Goal: Information Seeking & Learning: Learn about a topic

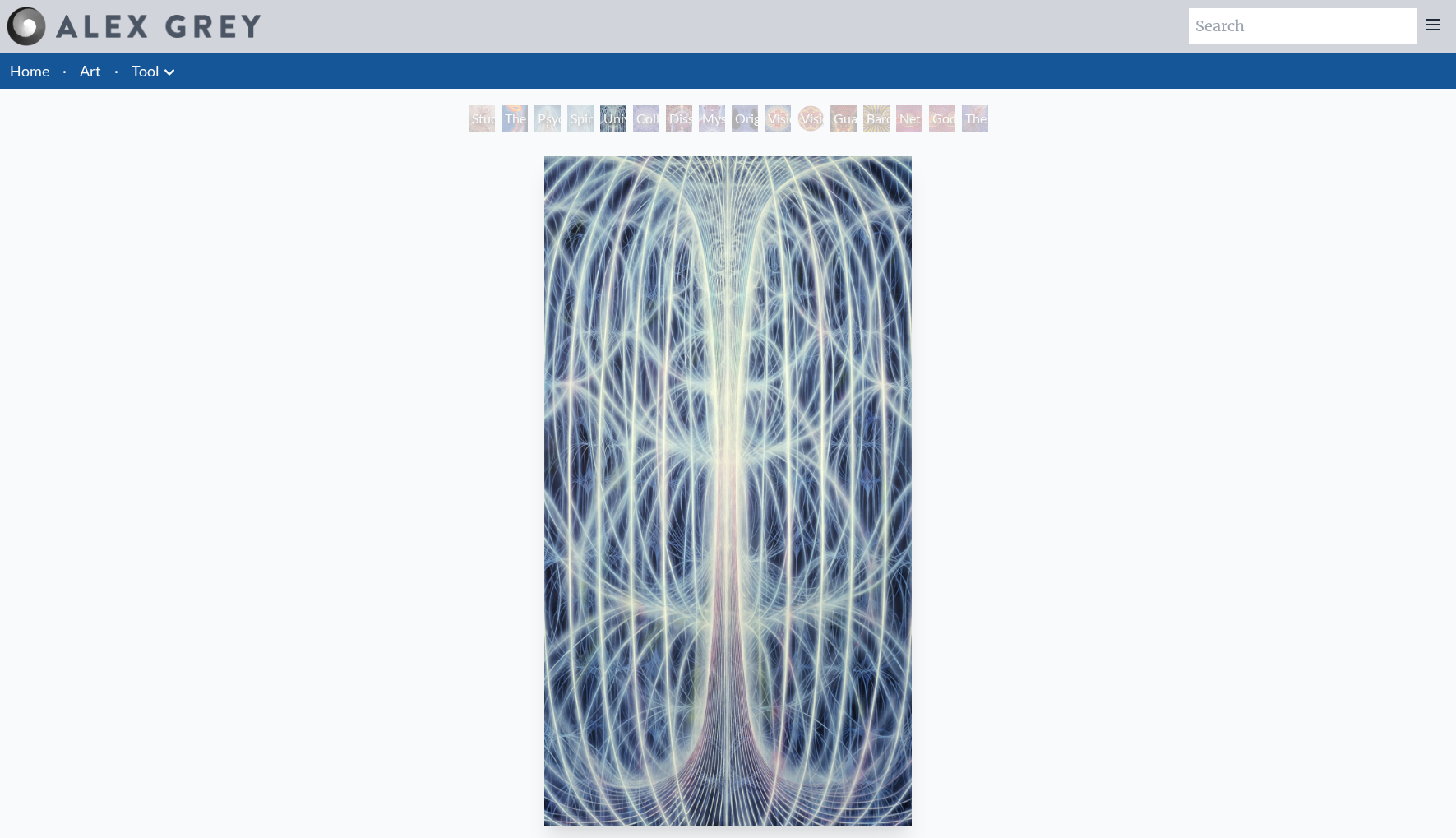
click at [166, 75] on icon at bounding box center [170, 73] width 20 height 20
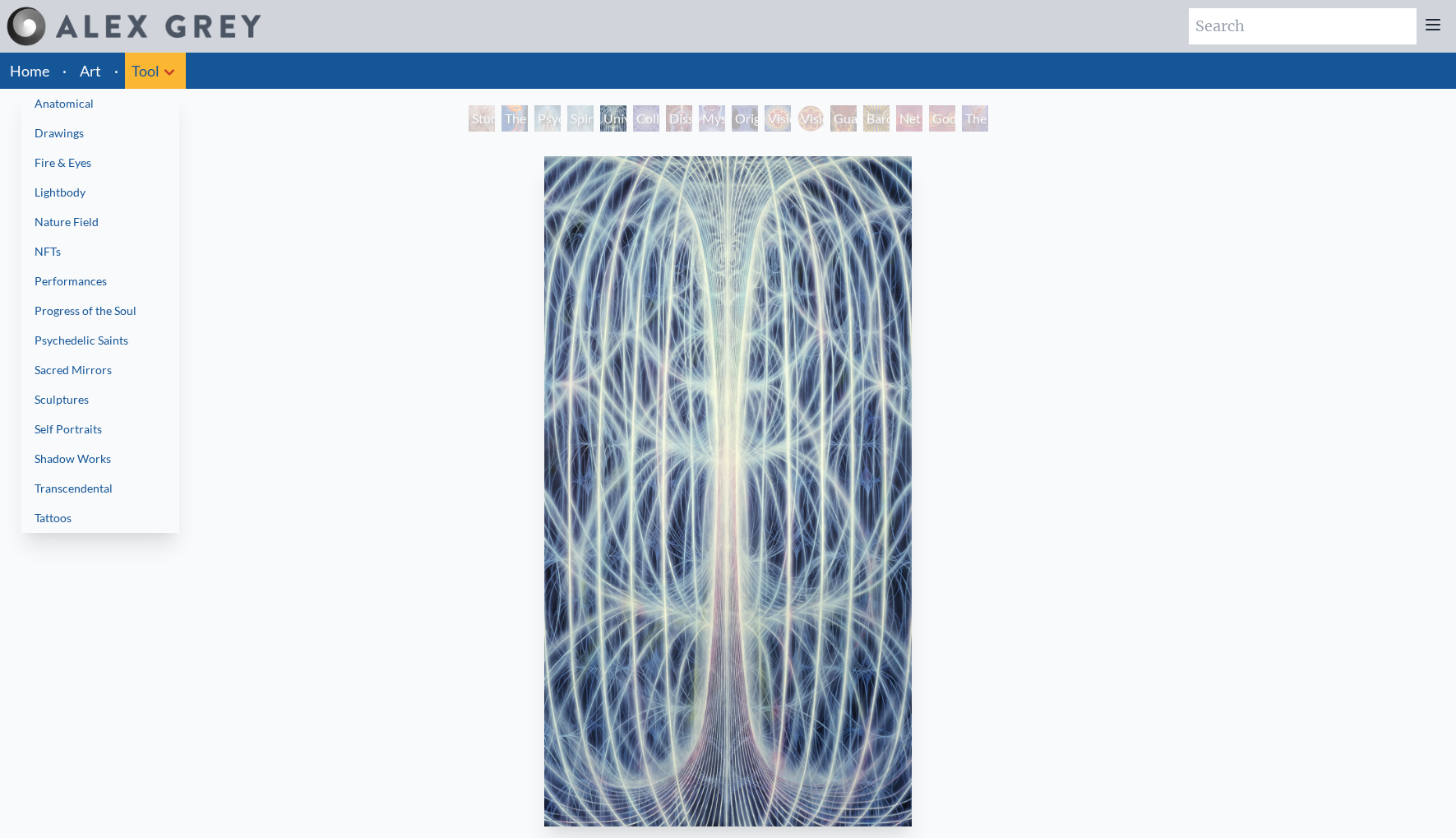
click at [166, 75] on div at bounding box center [728, 419] width 1456 height 838
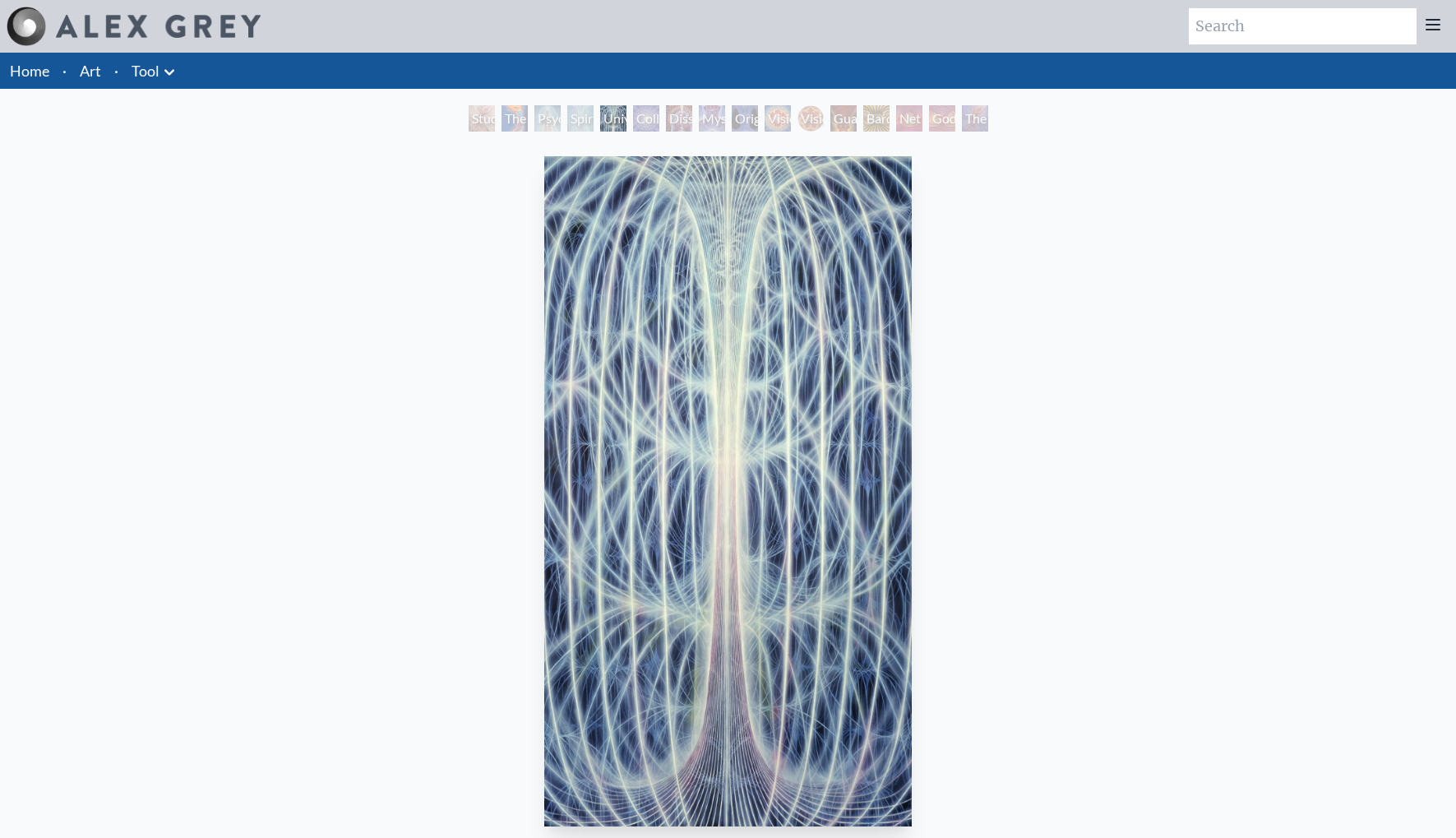
click at [160, 77] on icon at bounding box center [170, 73] width 20 height 20
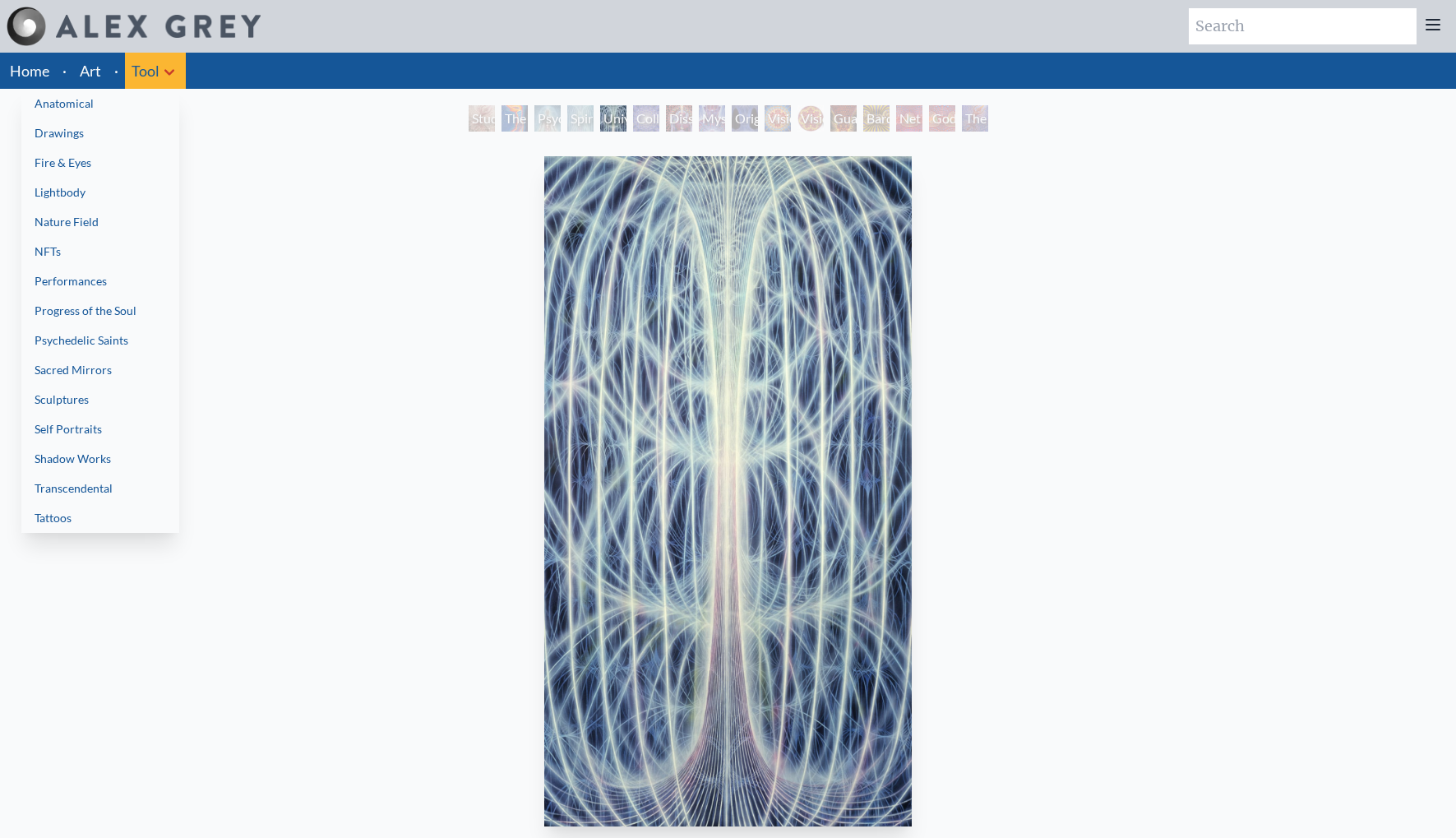
click at [286, 224] on div at bounding box center [728, 419] width 1456 height 838
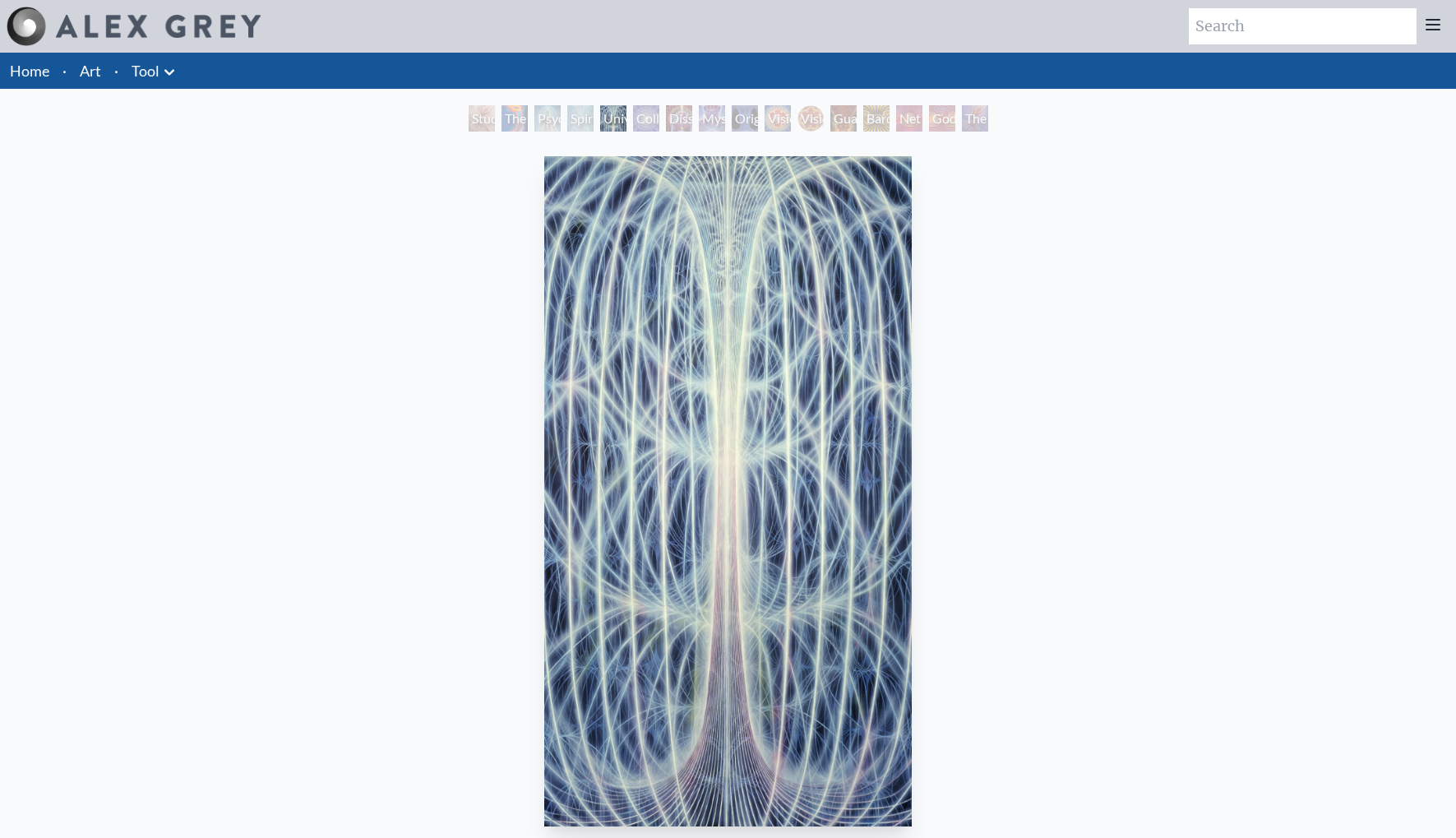
click at [89, 79] on link "Art" at bounding box center [90, 70] width 22 height 23
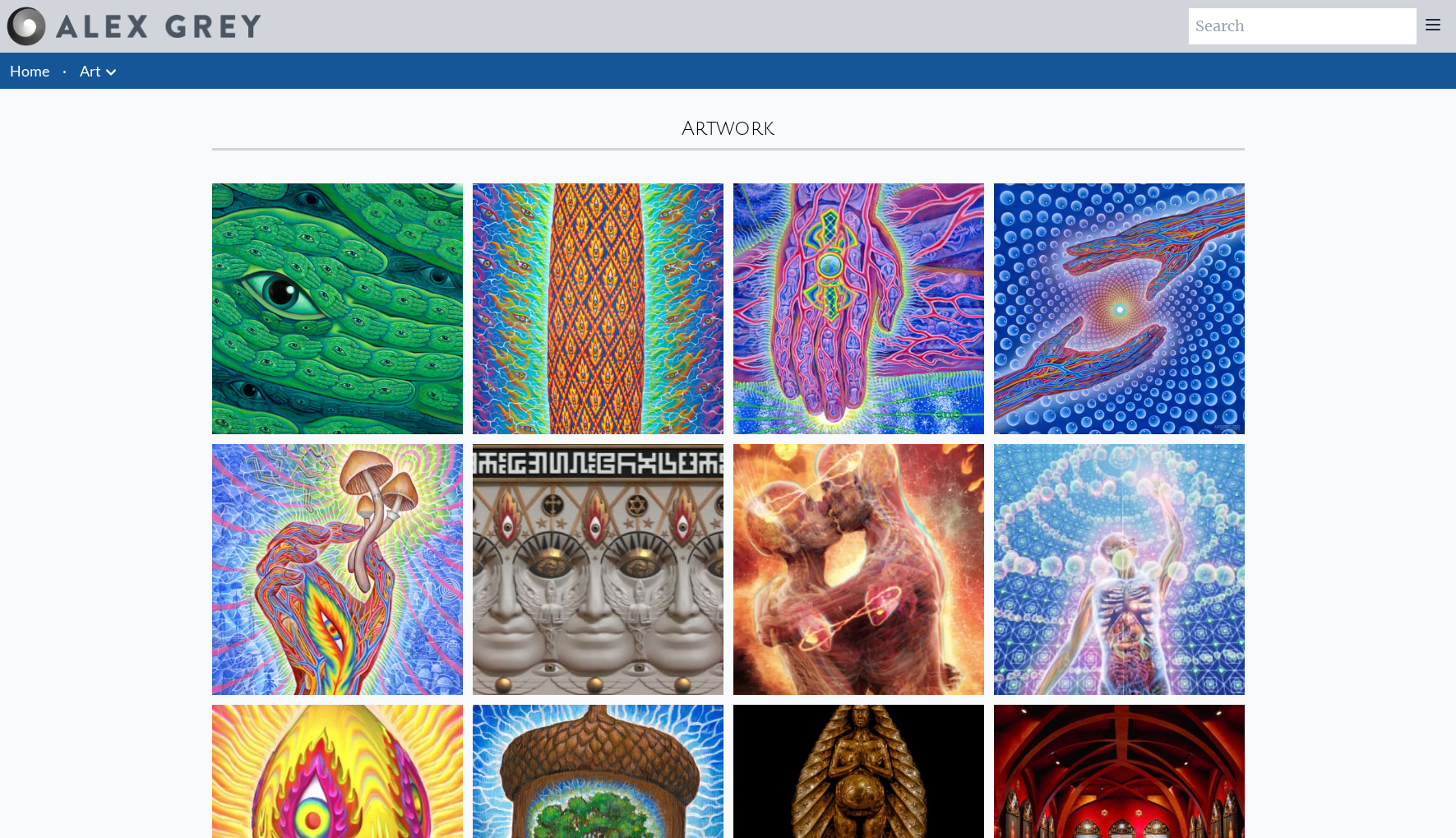
click at [98, 75] on link "Art" at bounding box center [90, 70] width 22 height 23
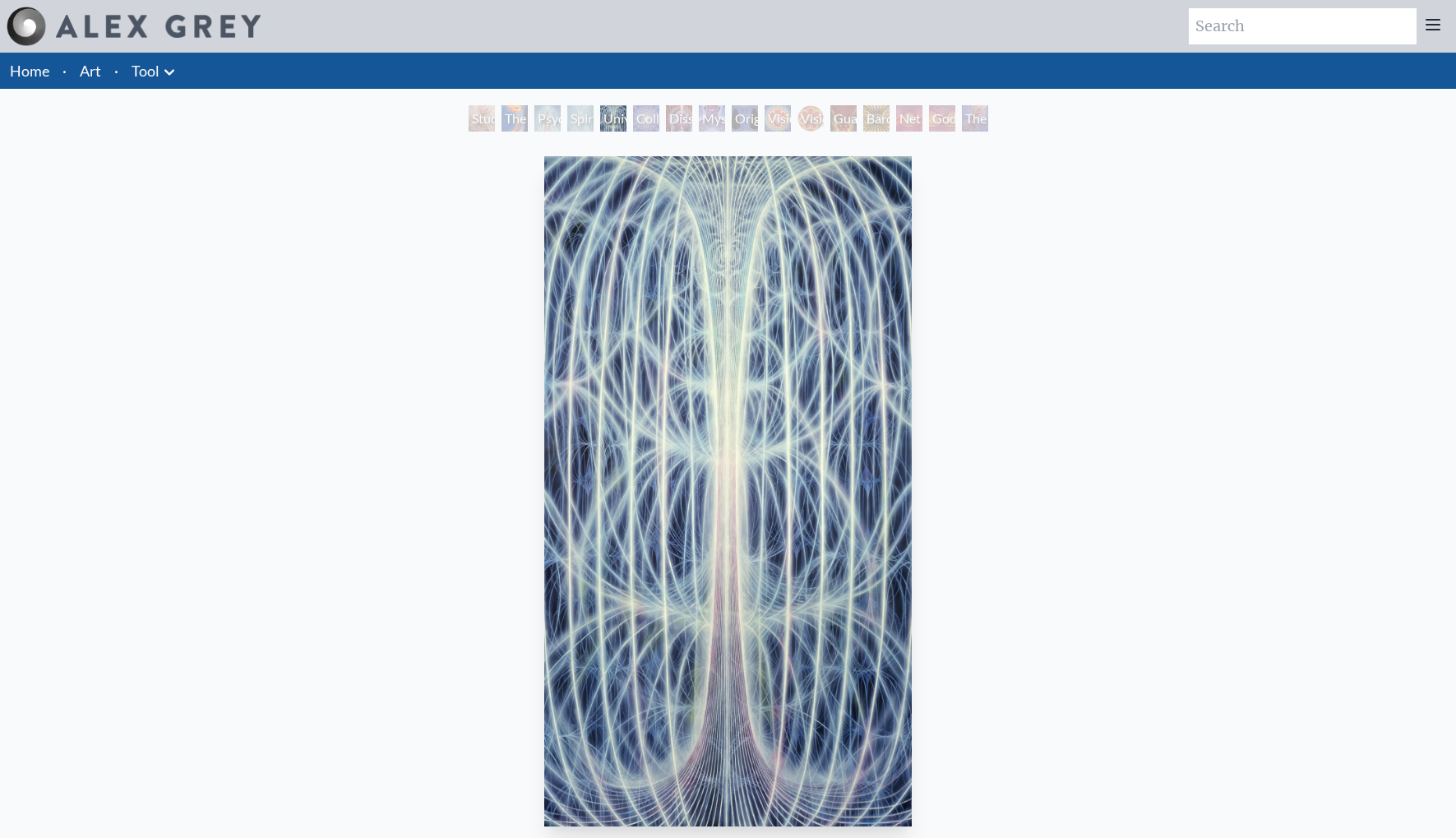
click at [160, 73] on icon at bounding box center [170, 73] width 20 height 20
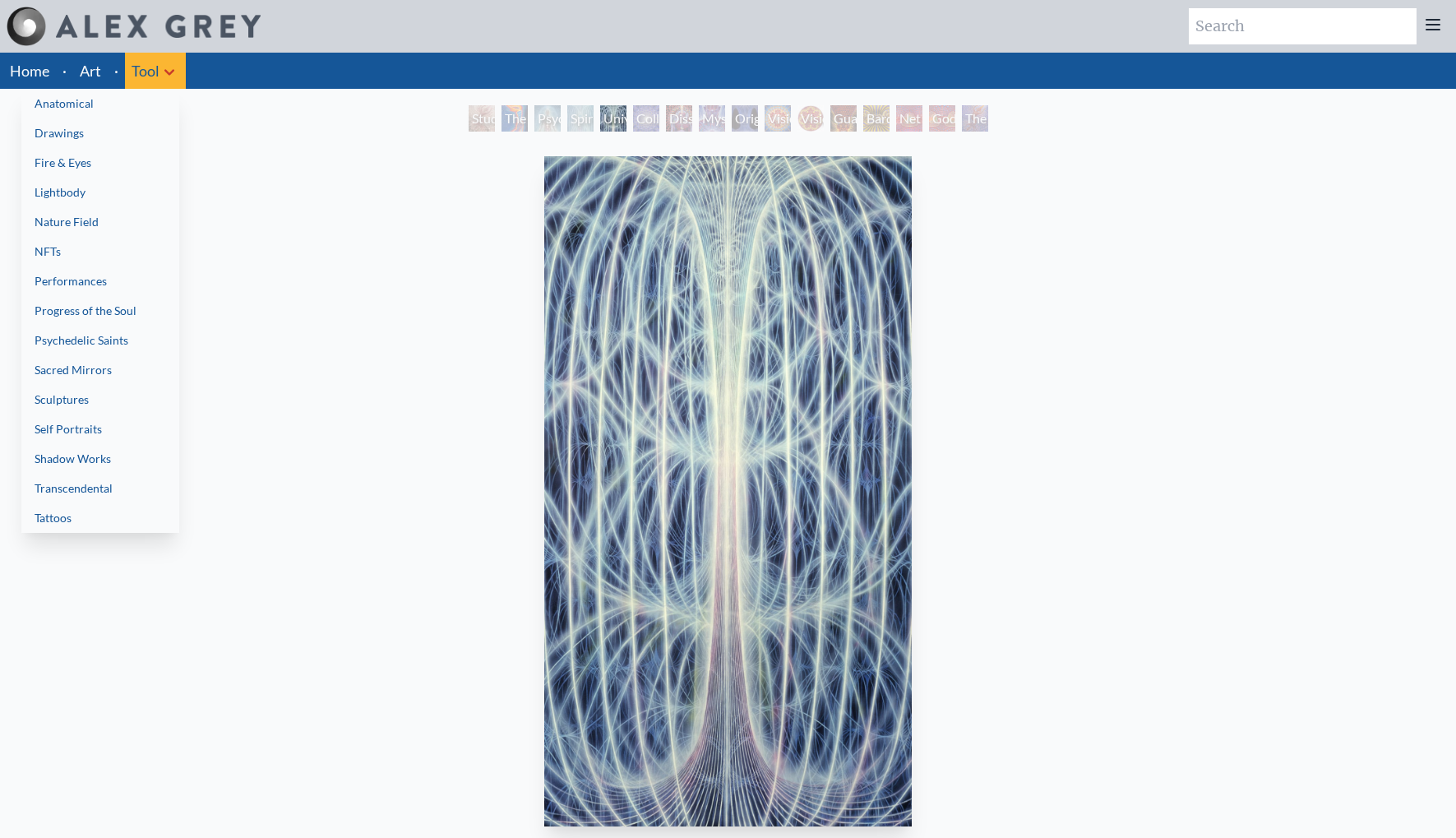
click at [144, 111] on link "Anatomical" at bounding box center [100, 103] width 158 height 29
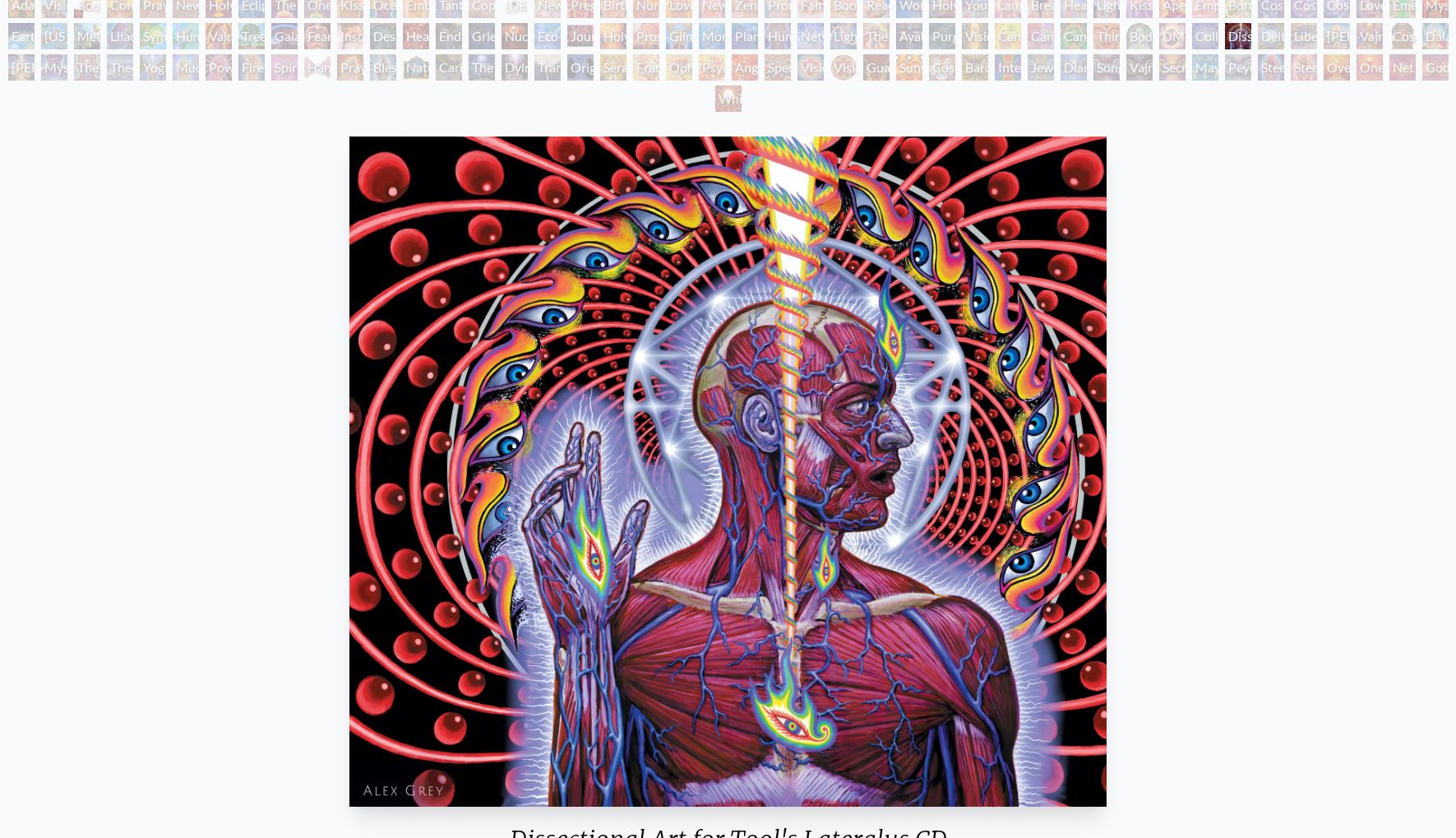
scroll to position [237, 0]
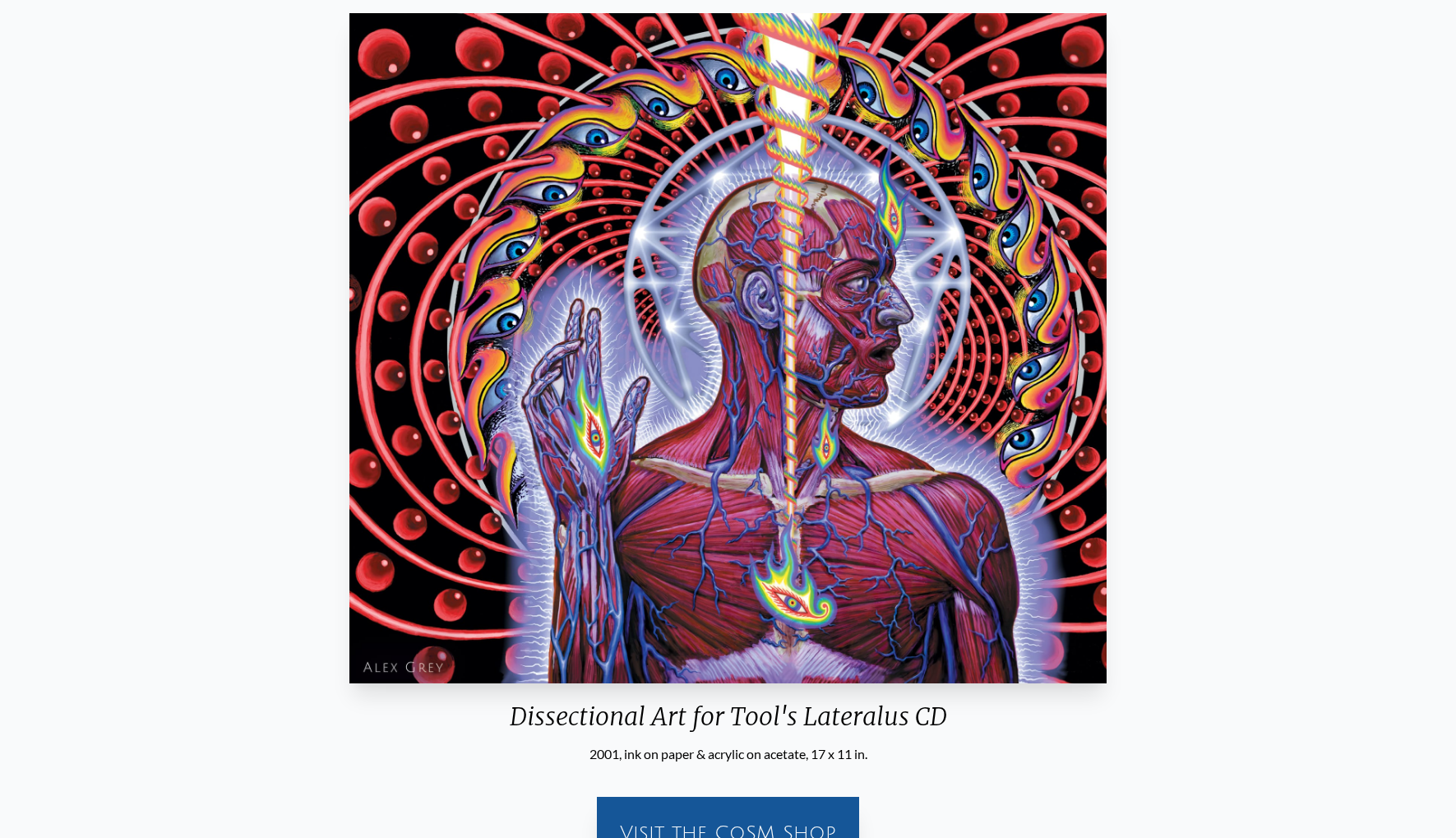
click at [252, 355] on div "Dissectional Art for Tool's Lateralus CD 2001, ink on paper & acrylic on acetat…" at bounding box center [728, 445] width 1430 height 876
